Goal: Information Seeking & Learning: Learn about a topic

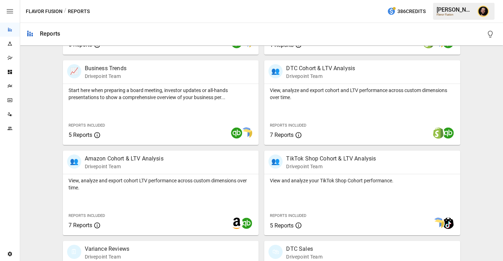
scroll to position [223, 0]
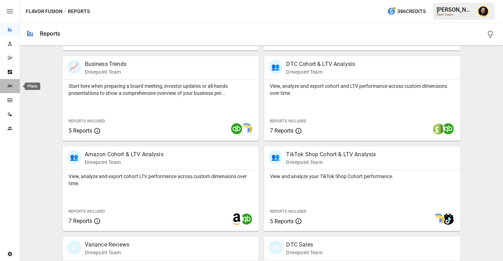
click at [13, 85] on div "Plans" at bounding box center [10, 86] width 20 height 6
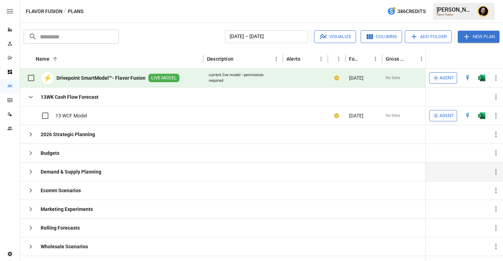
click at [29, 169] on icon "button" at bounding box center [30, 172] width 8 height 8
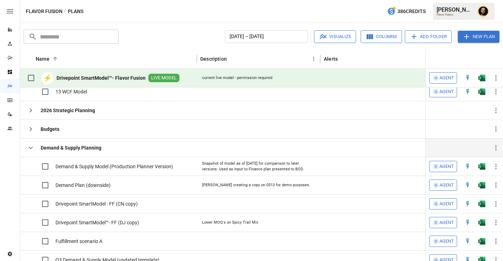
scroll to position [22, 0]
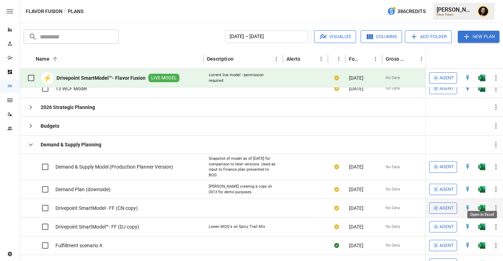
click at [484, 92] on img "Open in Excel" at bounding box center [481, 88] width 7 height 7
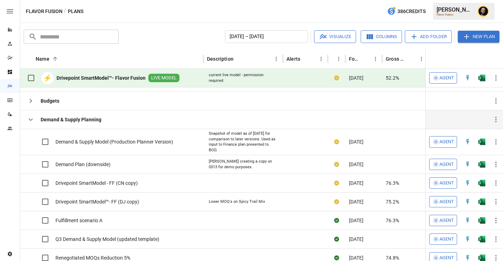
scroll to position [45, 0]
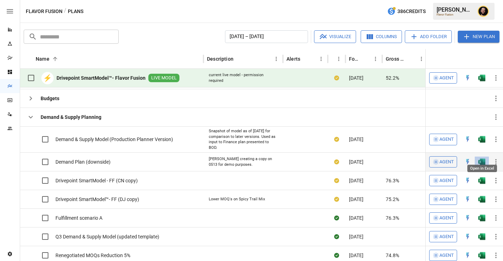
click at [482, 65] on img "Open in Excel" at bounding box center [481, 61] width 7 height 7
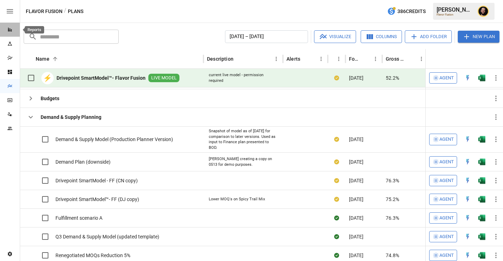
click at [11, 27] on icon "Reports" at bounding box center [10, 30] width 6 height 6
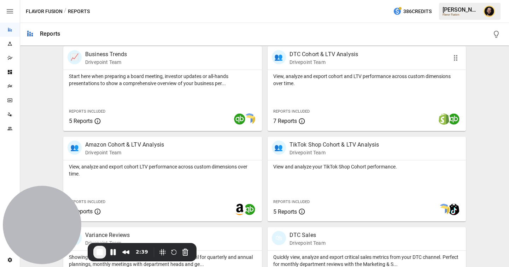
scroll to position [233, 0]
click at [190, 169] on p "View, analyze and export cohort LTV performance across custom dimensions over t…" at bounding box center [162, 170] width 187 height 14
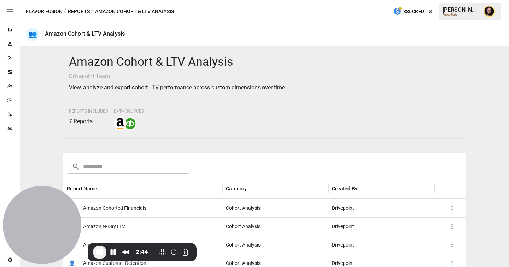
scroll to position [165, 0]
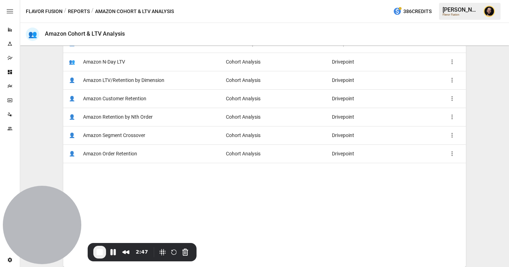
click at [146, 84] on span "Amazon LTV/Retention by Dimension" at bounding box center [123, 80] width 81 height 18
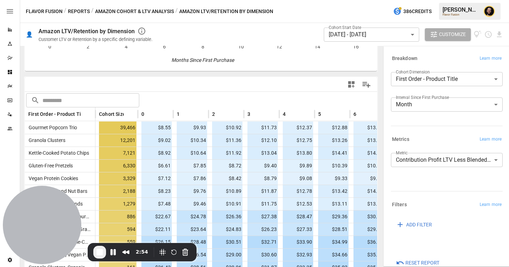
scroll to position [233, 0]
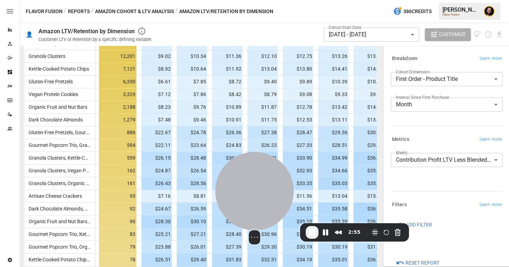
drag, startPoint x: 53, startPoint y: 221, endPoint x: 298, endPoint y: 207, distance: 245.8
click at [293, 207] on div at bounding box center [254, 191] width 78 height 78
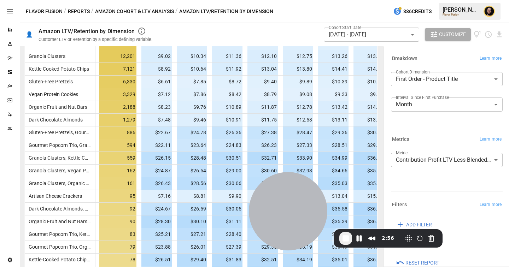
click at [448, 0] on body "Reports Experiments Dazzler Studio Dashboards Plans SmartModel ™ Data Sources T…" at bounding box center [254, 0] width 509 height 0
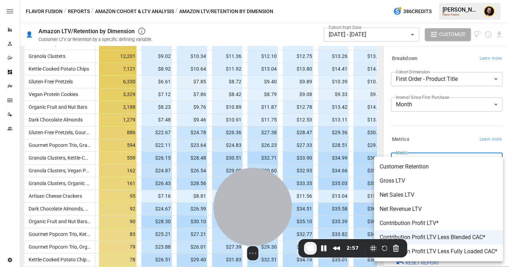
drag, startPoint x: 298, startPoint y: 204, endPoint x: 263, endPoint y: 214, distance: 36.4
click at [263, 214] on div at bounding box center [252, 207] width 78 height 78
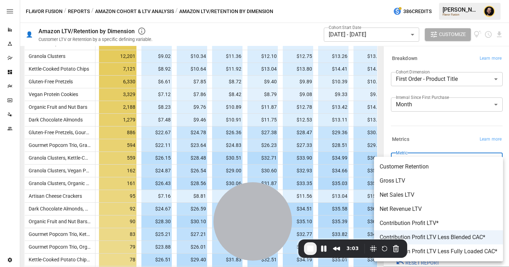
click at [418, 123] on div at bounding box center [254, 133] width 509 height 267
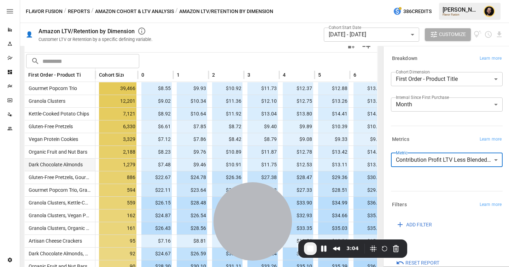
scroll to position [187, 0]
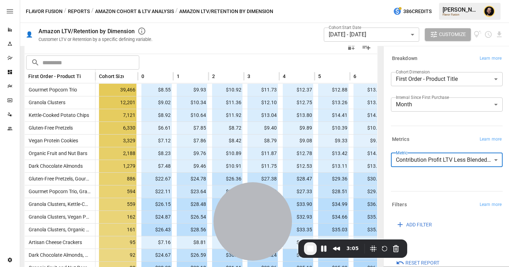
click at [416, 0] on body "Reports Experiments Dazzler Studio Dashboards Plans SmartModel ™ Data Sources T…" at bounding box center [254, 0] width 509 height 0
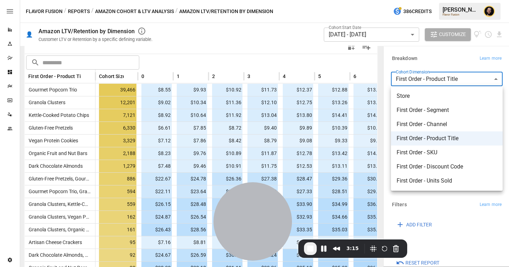
click at [173, 80] on div at bounding box center [254, 133] width 509 height 267
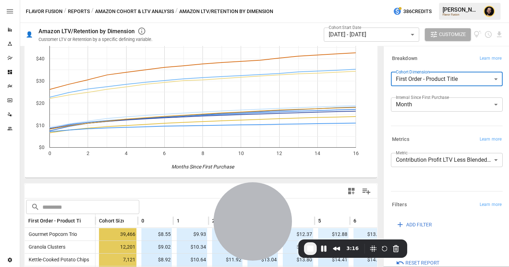
scroll to position [0, 0]
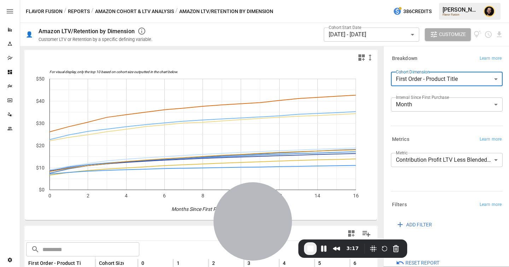
click at [82, 10] on button "Reports" at bounding box center [79, 11] width 22 height 9
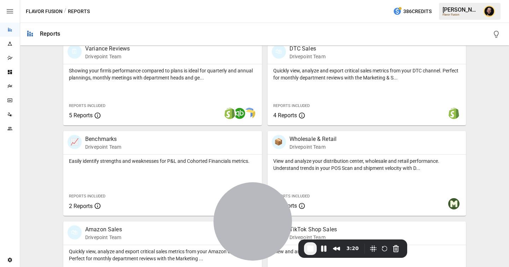
scroll to position [461, 0]
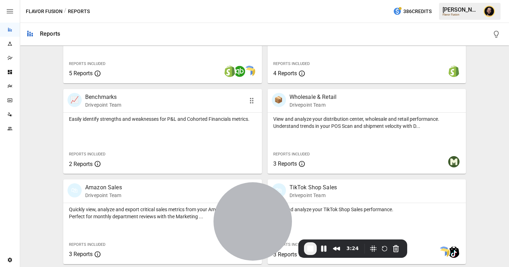
click at [195, 120] on p "Easily identify strengths and weaknesses for P&L and Cohorted Financials metric…" at bounding box center [162, 118] width 187 height 7
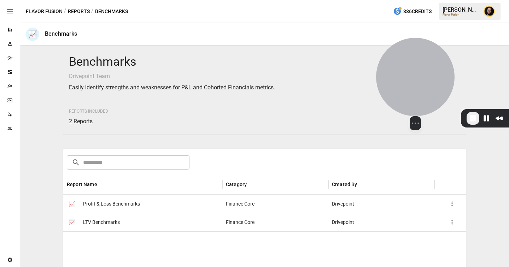
drag, startPoint x: 269, startPoint y: 227, endPoint x: 457, endPoint y: 63, distance: 249.2
click at [454, 63] on div at bounding box center [415, 77] width 78 height 78
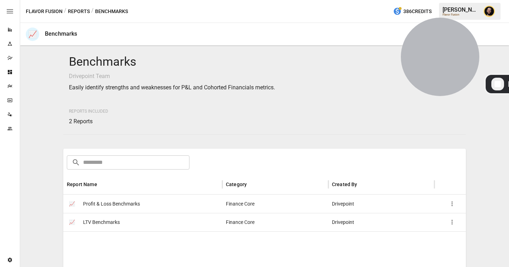
click at [128, 221] on div "📈 LTV Benchmarks" at bounding box center [142, 222] width 159 height 18
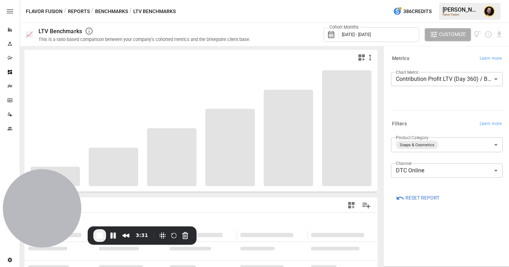
drag, startPoint x: 435, startPoint y: 48, endPoint x: 0, endPoint y: 201, distance: 461.5
click at [0, 0] on body "**********" at bounding box center [254, 0] width 509 height 0
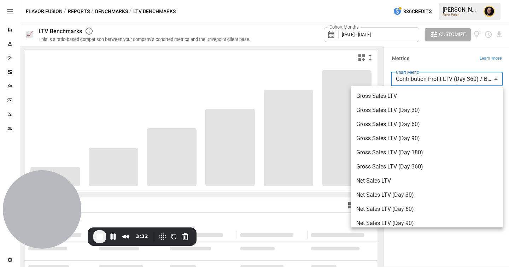
click at [425, 0] on body "**********" at bounding box center [254, 0] width 509 height 0
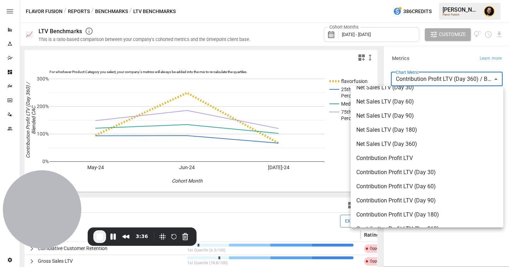
scroll to position [249, 0]
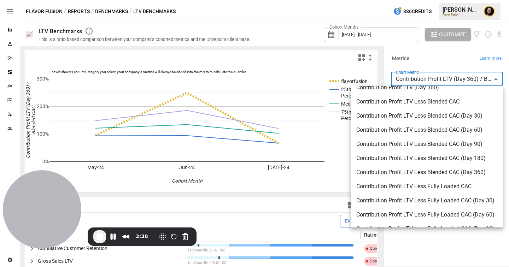
click at [430, 170] on span "Contribution Profit LTV Less Blended CAC (Day 360)" at bounding box center [426, 172] width 141 height 8
type input "**********"
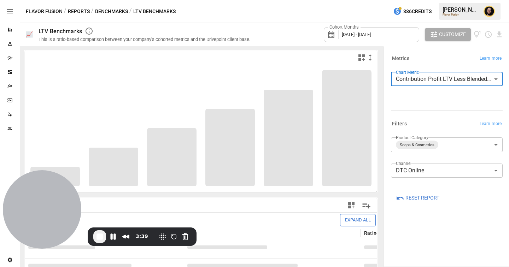
click at [429, 0] on body "Reports Experiments Dazzler Studio Dashboards Plans SmartModel ™ Data Sources T…" at bounding box center [254, 0] width 509 height 0
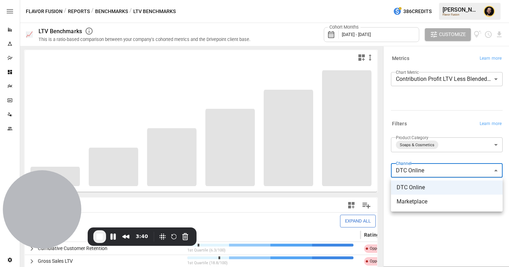
click at [439, 127] on div at bounding box center [254, 133] width 509 height 267
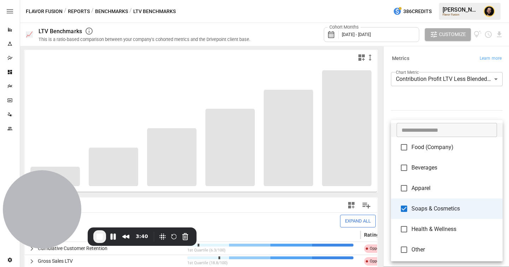
click at [439, 0] on body "Reports Experiments Dazzler Studio Dashboards Plans SmartModel ™ Data Sources T…" at bounding box center [254, 0] width 509 height 0
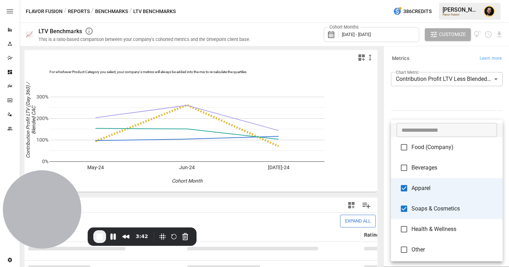
type input "*******"
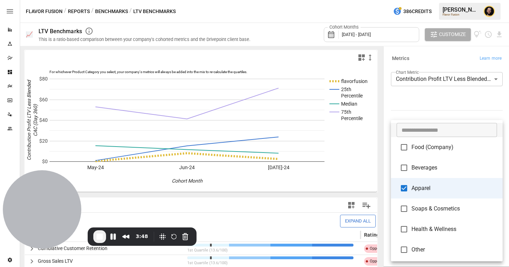
click at [240, 214] on div at bounding box center [254, 133] width 509 height 267
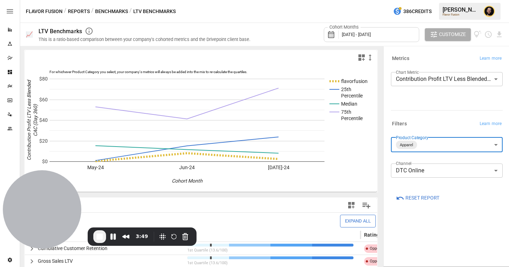
scroll to position [94, 0]
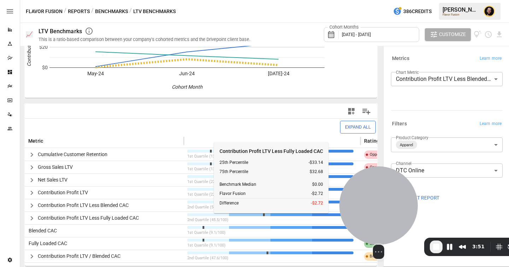
drag, startPoint x: 50, startPoint y: 203, endPoint x: 411, endPoint y: 214, distance: 360.7
click at [411, 214] on div at bounding box center [378, 205] width 78 height 78
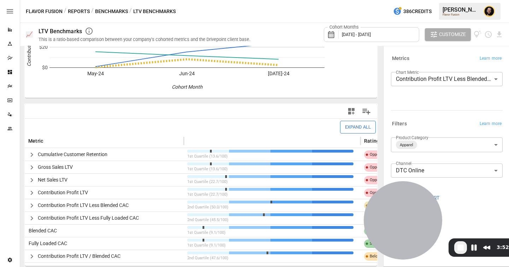
click at [30, 194] on icon "button" at bounding box center [32, 193] width 8 height 8
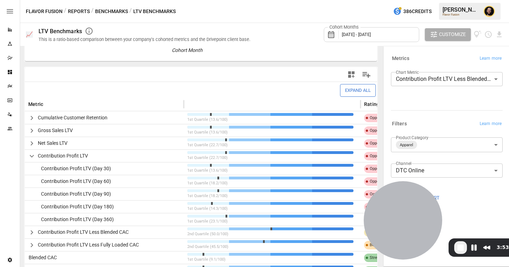
scroll to position [131, 0]
